Goal: Task Accomplishment & Management: Use online tool/utility

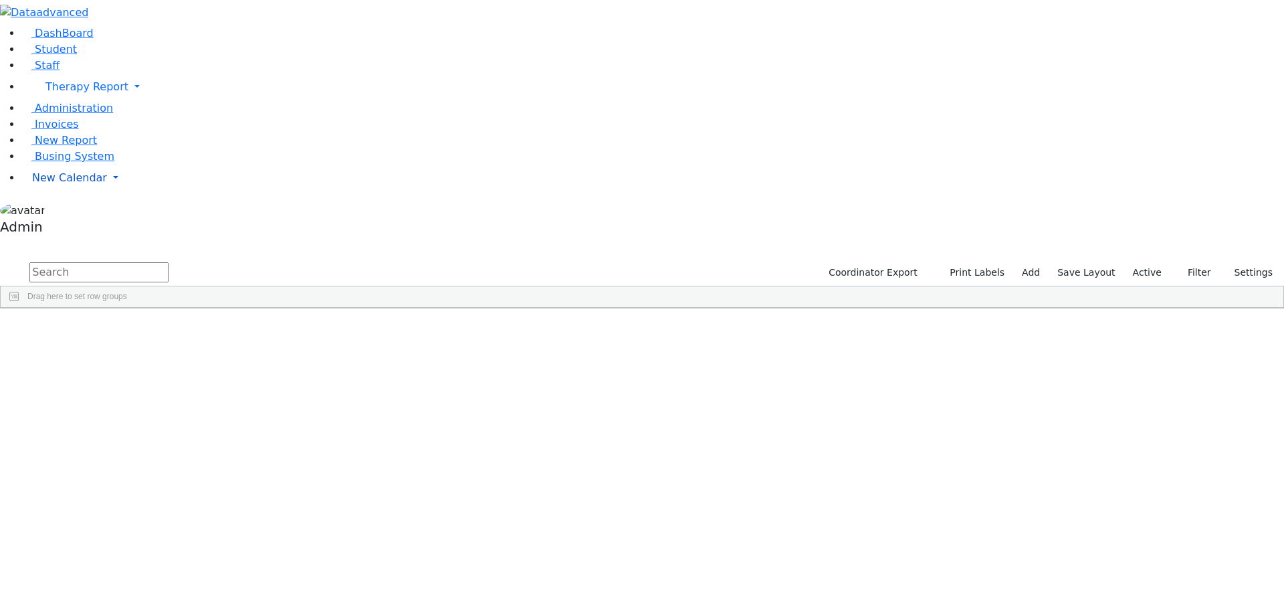
click at [96, 100] on link "New Calendar" at bounding box center [652, 87] width 1263 height 27
click at [70, 211] on span "Calendar" at bounding box center [53, 204] width 48 height 13
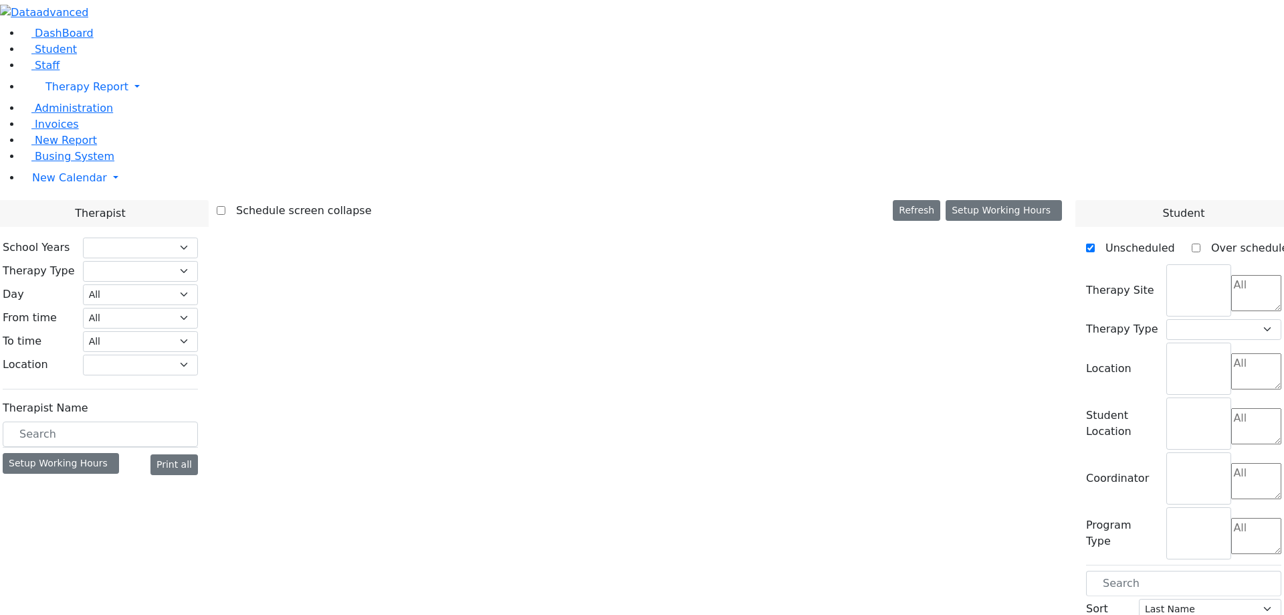
select select "211"
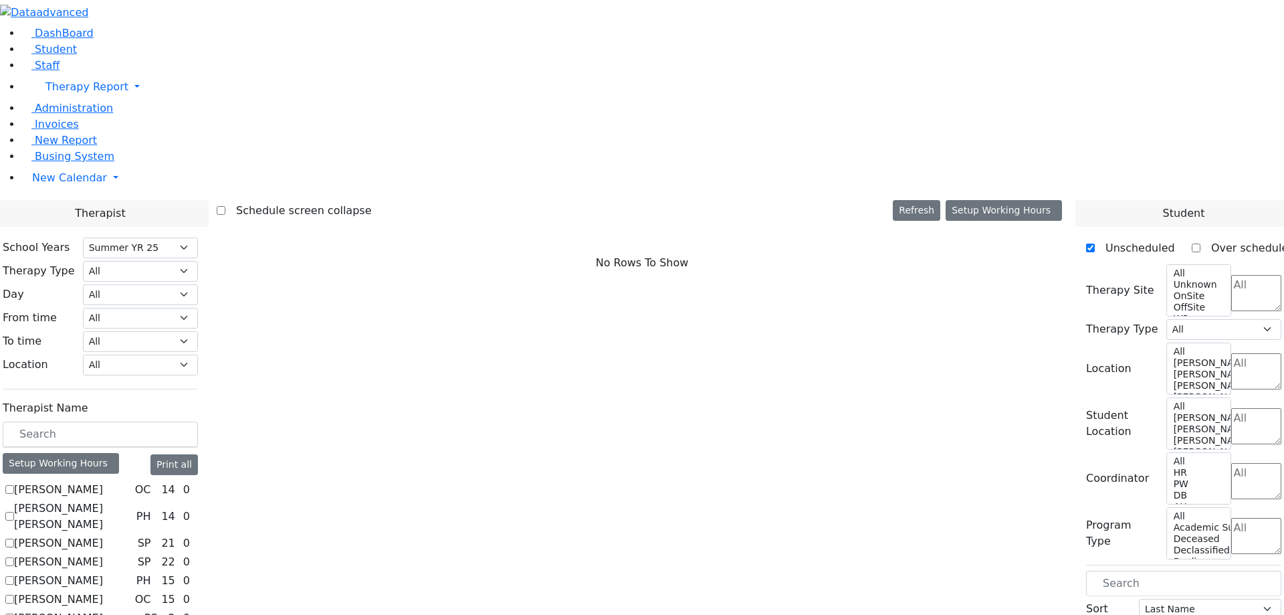
click at [131, 500] on label "[PERSON_NAME] [PERSON_NAME]" at bounding box center [72, 516] width 117 height 32
click at [14, 512] on input "[PERSON_NAME] [PERSON_NAME]" at bounding box center [9, 516] width 9 height 9
checkbox input "true"
select select "2"
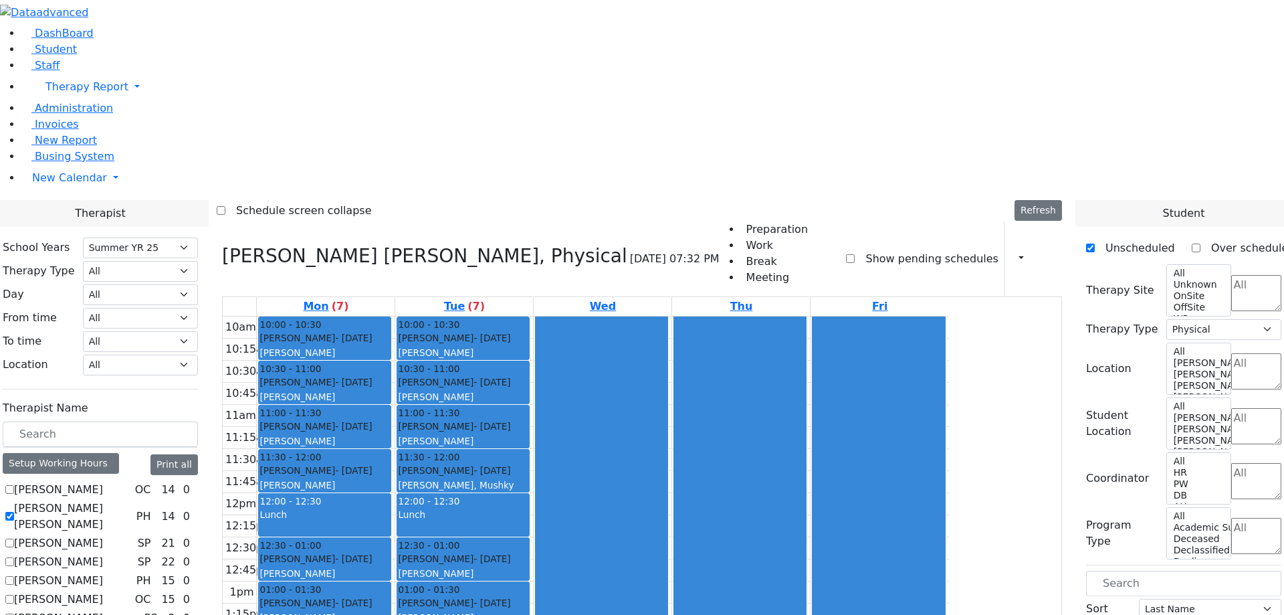
click at [103, 535] on label "[PERSON_NAME]" at bounding box center [58, 543] width 89 height 16
click at [14, 539] on input "[PERSON_NAME]" at bounding box center [9, 543] width 9 height 9
checkbox input "true"
select select
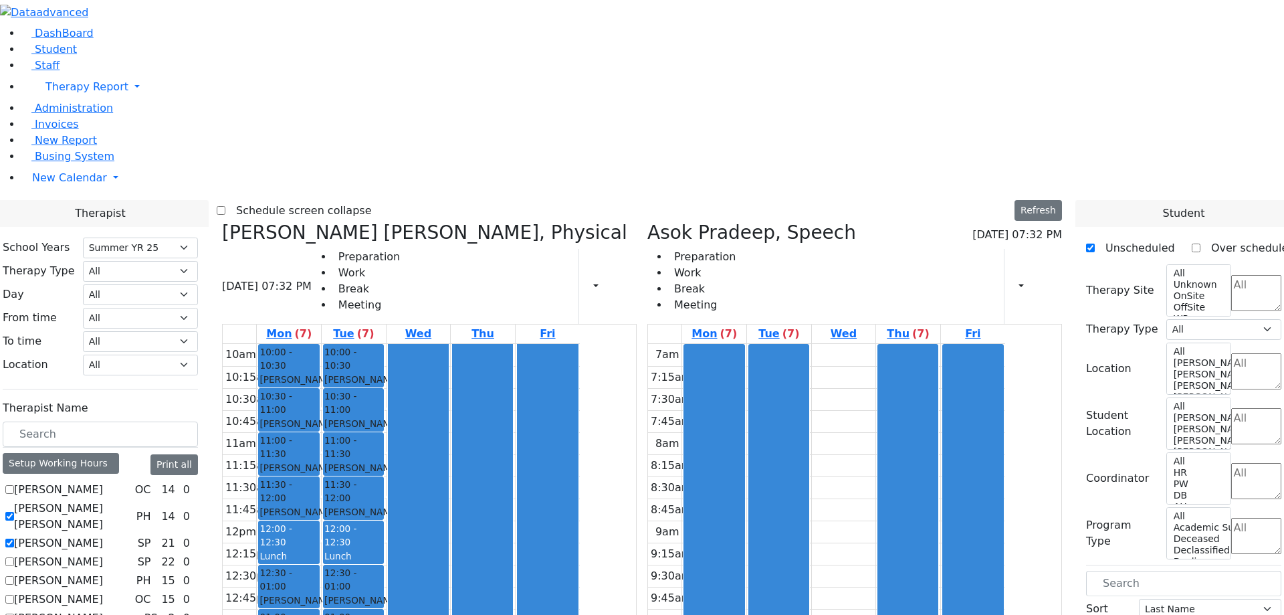
click at [103, 554] on label "[PERSON_NAME]" at bounding box center [58, 562] width 89 height 16
click at [14, 557] on input "[PERSON_NAME]" at bounding box center [9, 561] width 9 height 9
checkbox input "true"
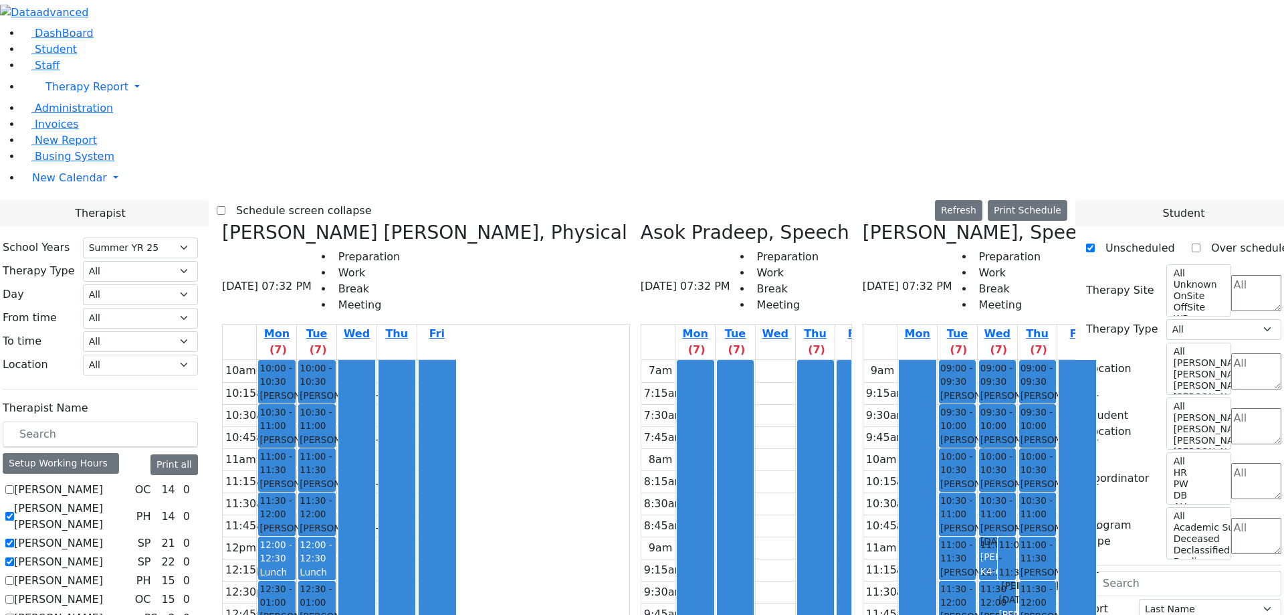
click at [103, 573] on label "[PERSON_NAME]" at bounding box center [58, 581] width 89 height 16
click at [14, 576] on input "[PERSON_NAME]" at bounding box center [9, 580] width 9 height 9
checkbox input "true"
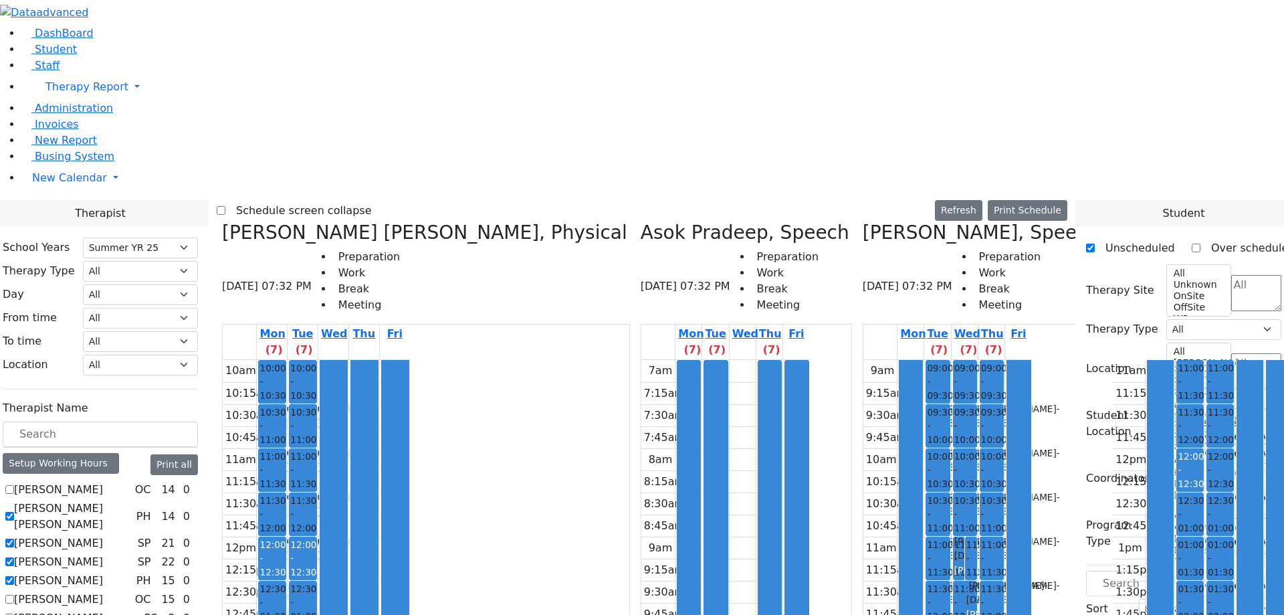
click at [103, 591] on label "[PERSON_NAME]" at bounding box center [58, 599] width 89 height 16
click at [14, 595] on input "[PERSON_NAME]" at bounding box center [9, 599] width 9 height 9
checkbox input "true"
click at [103, 610] on label "[PERSON_NAME]" at bounding box center [58, 618] width 89 height 16
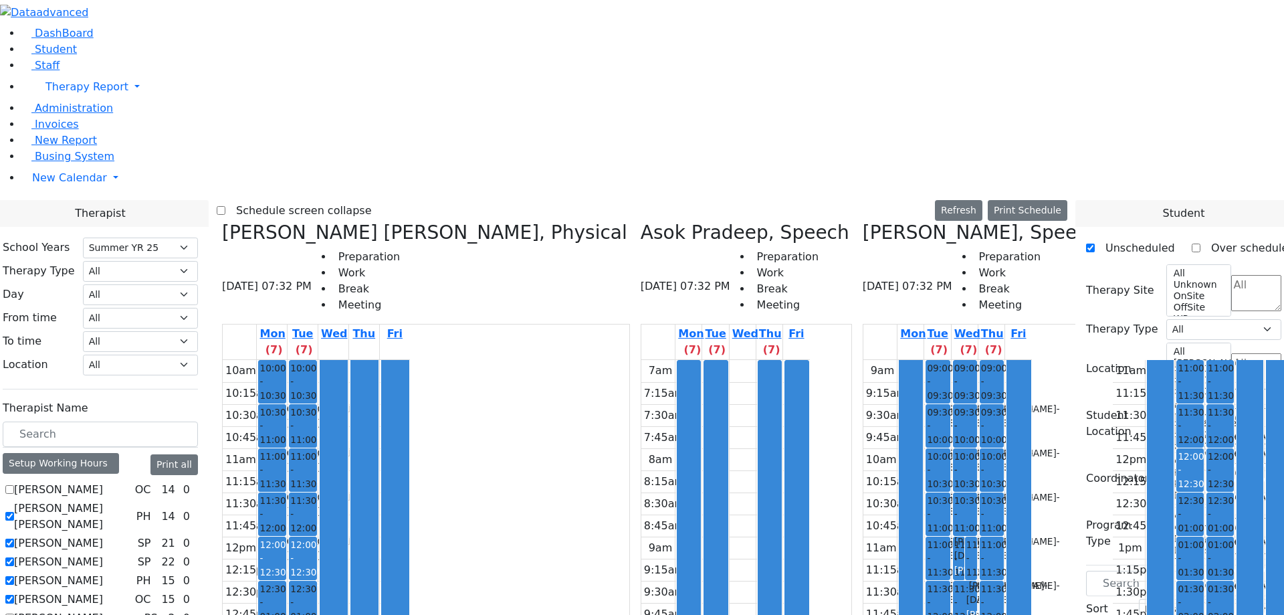
click at [14, 613] on input "[PERSON_NAME]" at bounding box center [9, 617] width 9 height 9
checkbox input "true"
click at [372, 200] on label "Schedule screen collapse" at bounding box center [298, 210] width 147 height 21
click at [225, 206] on input "Schedule screen collapse" at bounding box center [221, 210] width 9 height 9
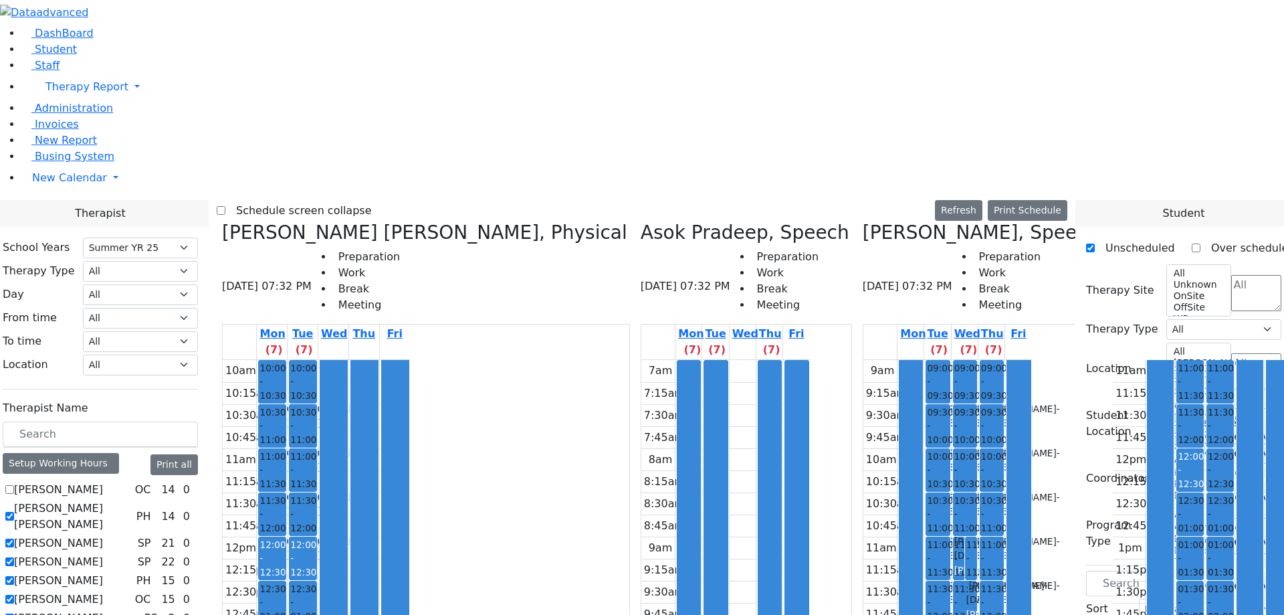
checkbox input "true"
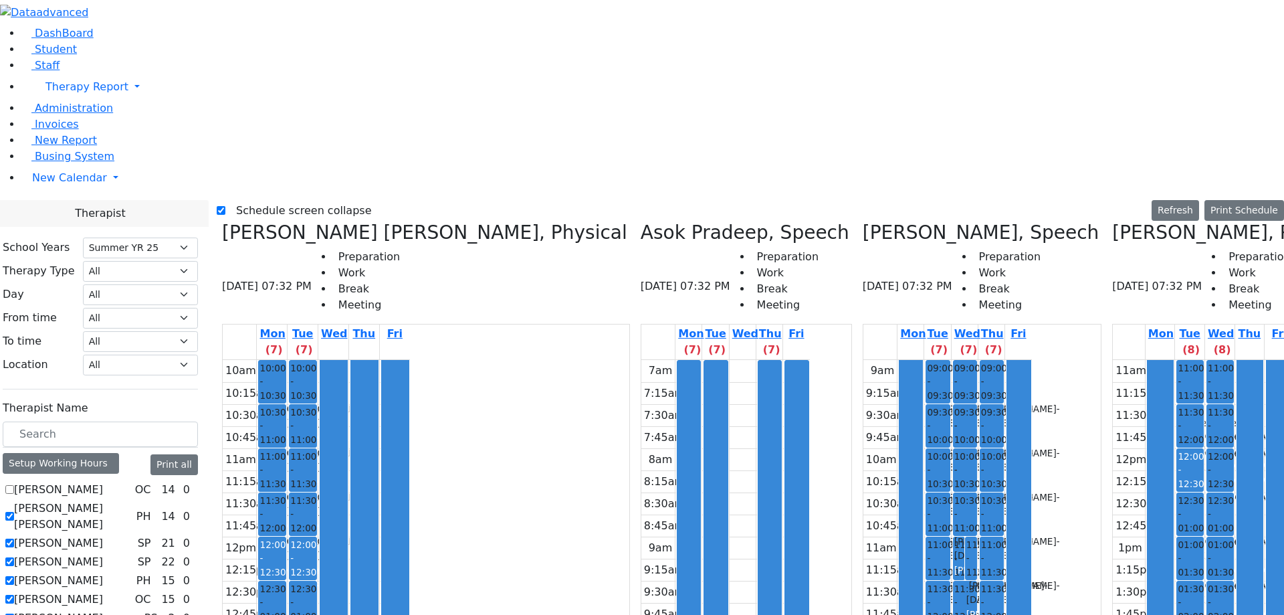
scroll to position [0, 0]
checkbox input "true"
